Goal: Task Accomplishment & Management: Manage account settings

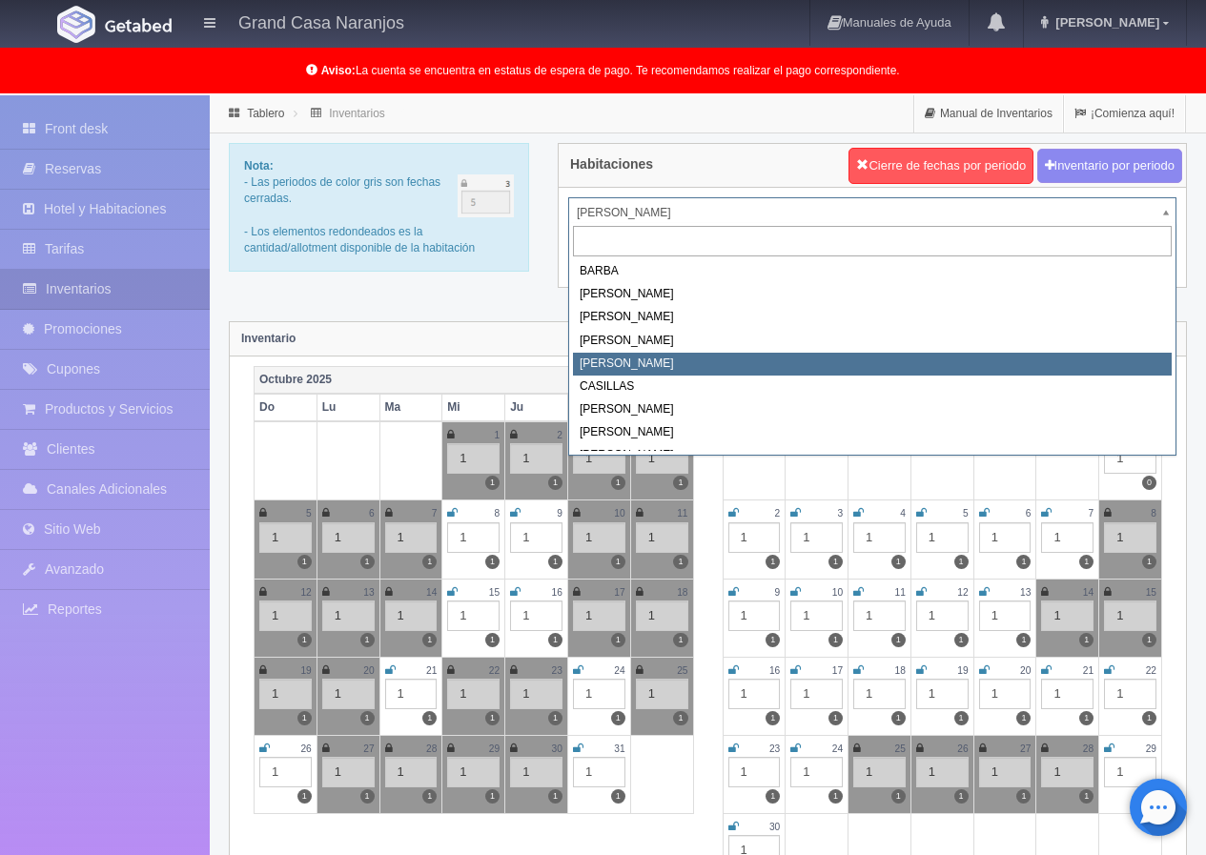
select select "2064"
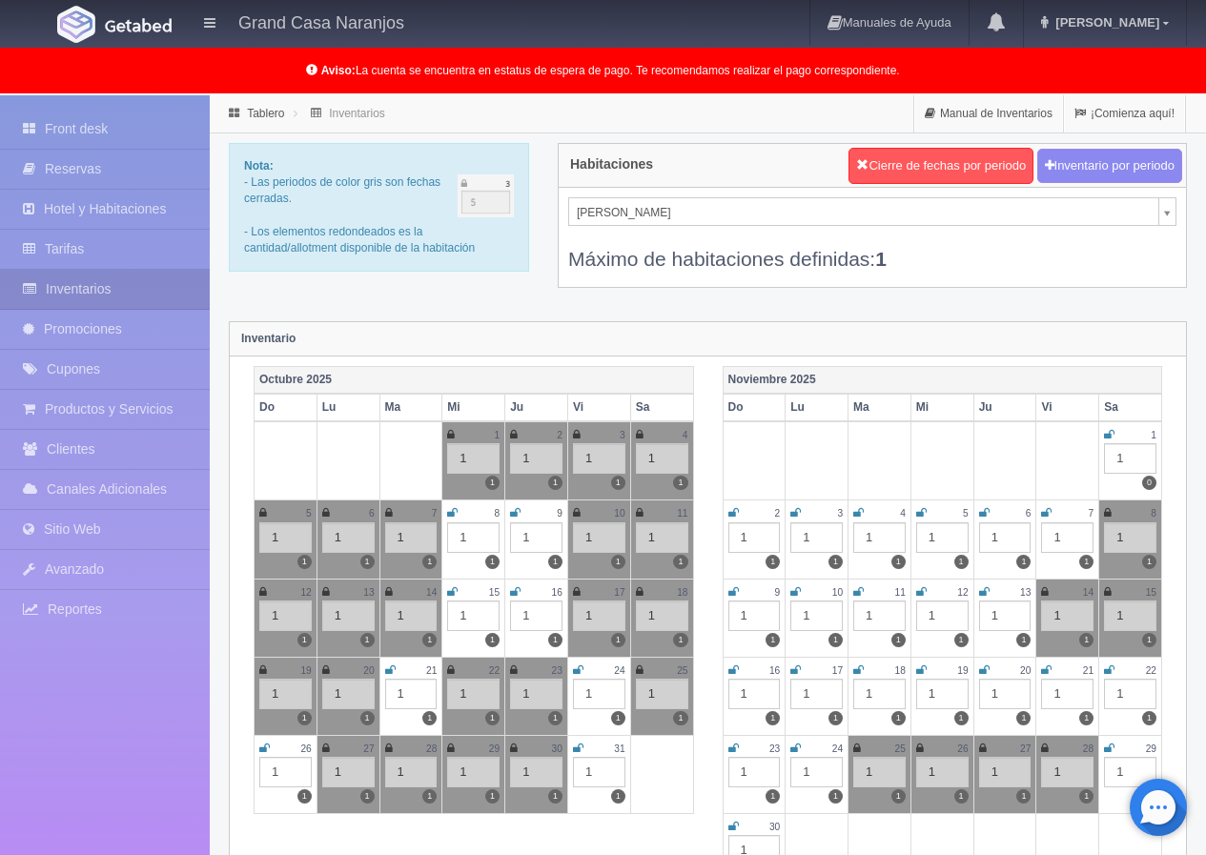
scroll to position [191, 0]
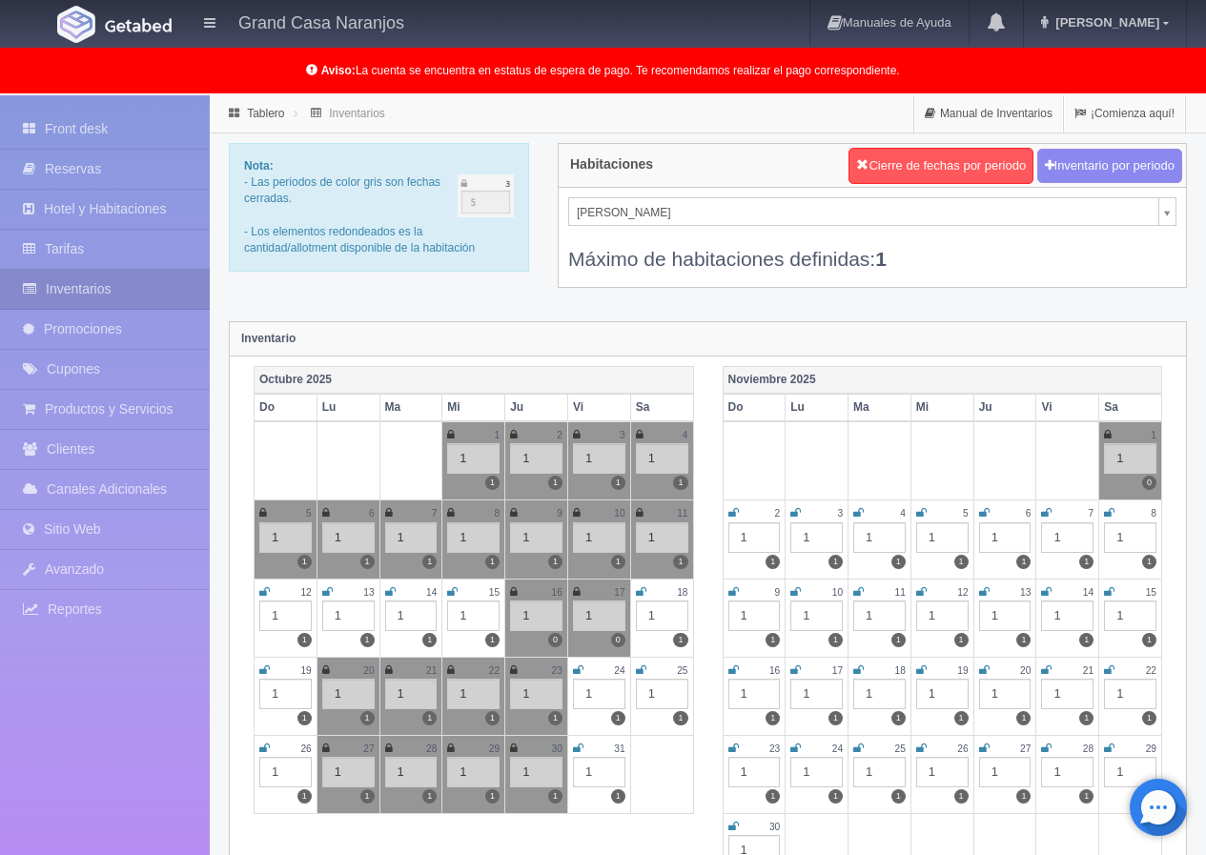
click at [581, 744] on icon at bounding box center [578, 748] width 10 height 11
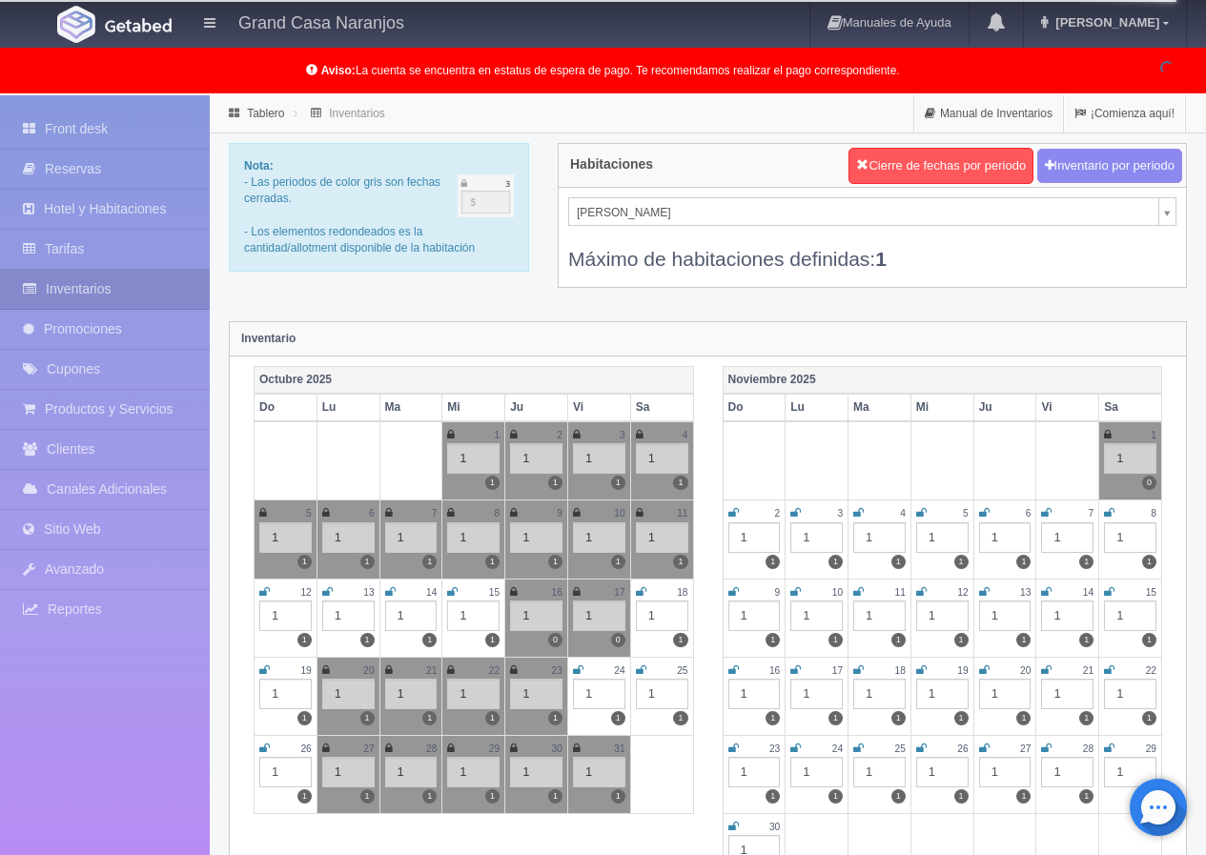
click at [579, 751] on icon at bounding box center [577, 748] width 8 height 11
click at [667, 826] on div "Octubre 2025 Do Lu Ma Mi Ju Vi Sa 1 1 1 2 1 1 3 1 1 4 1 1 5 1 1 6 1 1 7 1 1 8 1…" at bounding box center [707, 632] width 937 height 532
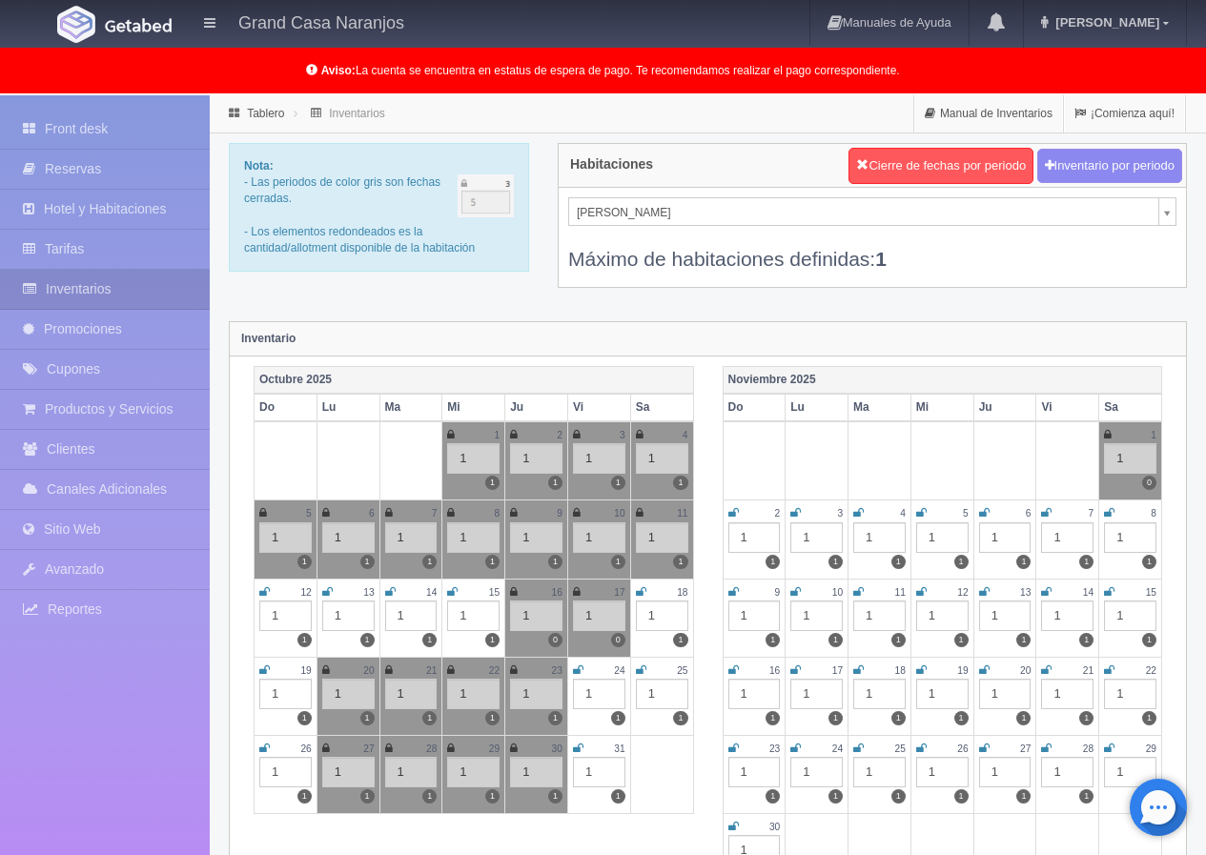
click at [579, 746] on icon at bounding box center [578, 748] width 10 height 11
